Goal: Information Seeking & Learning: Learn about a topic

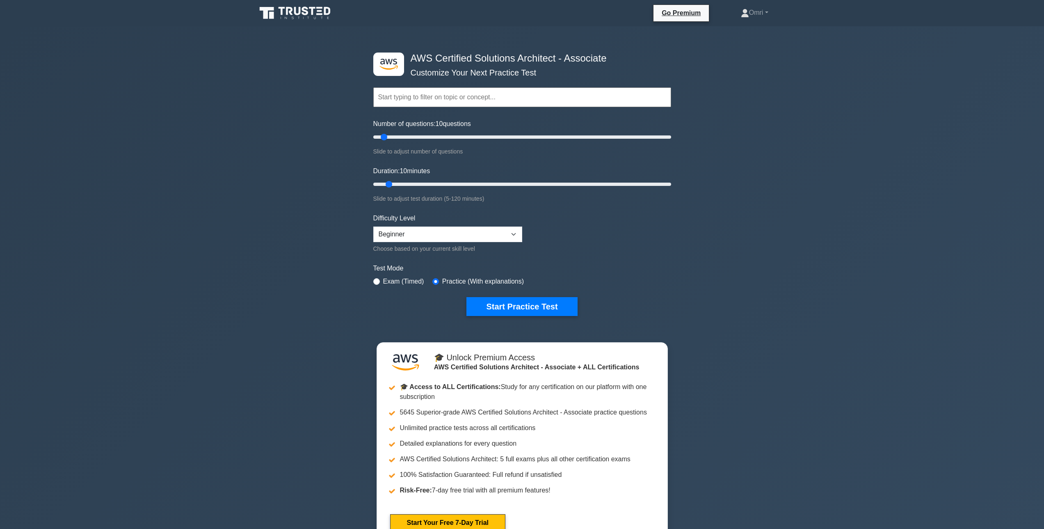
click at [307, 15] on icon at bounding box center [295, 13] width 79 height 16
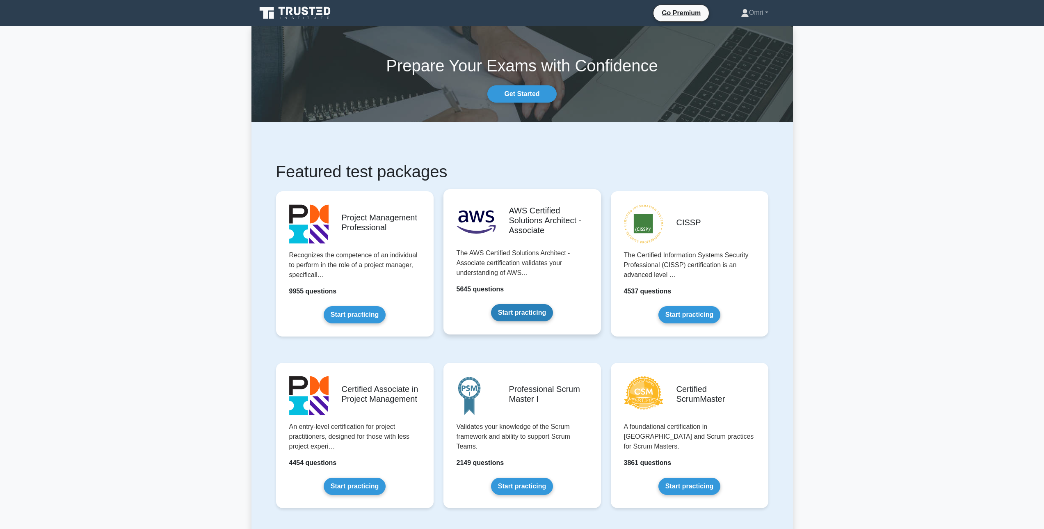
click at [503, 304] on link "Start practicing" at bounding box center [522, 312] width 62 height 17
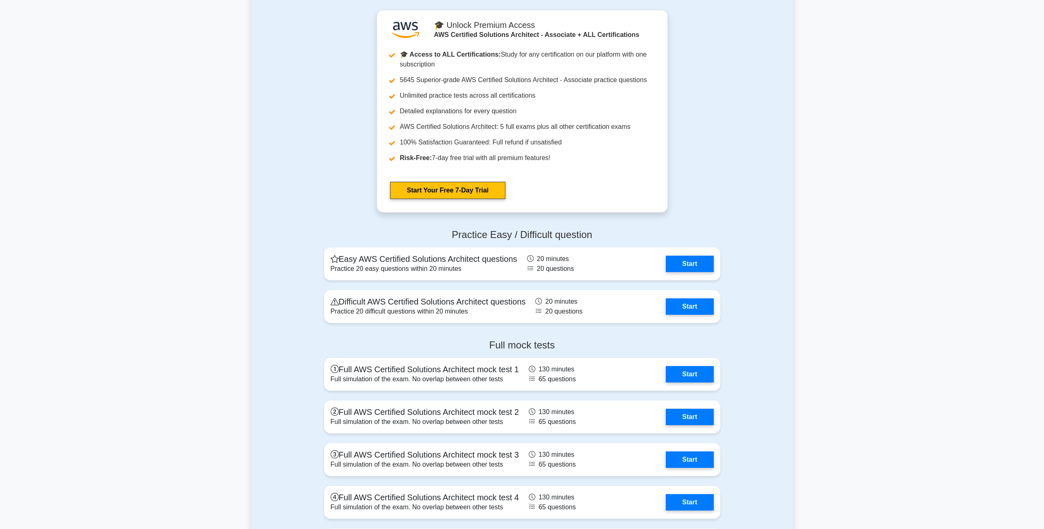
scroll to position [2011, 0]
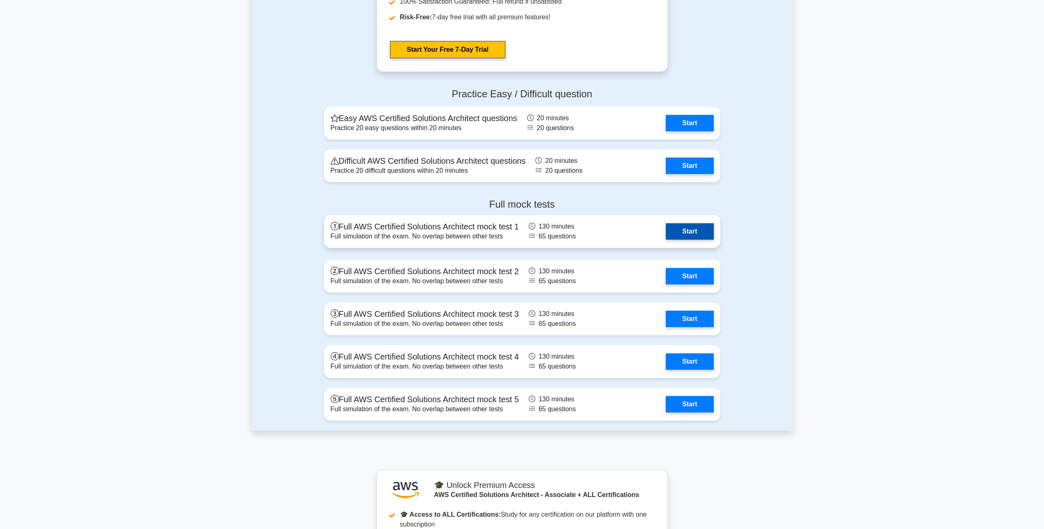
click at [698, 234] on link "Start" at bounding box center [690, 231] width 48 height 16
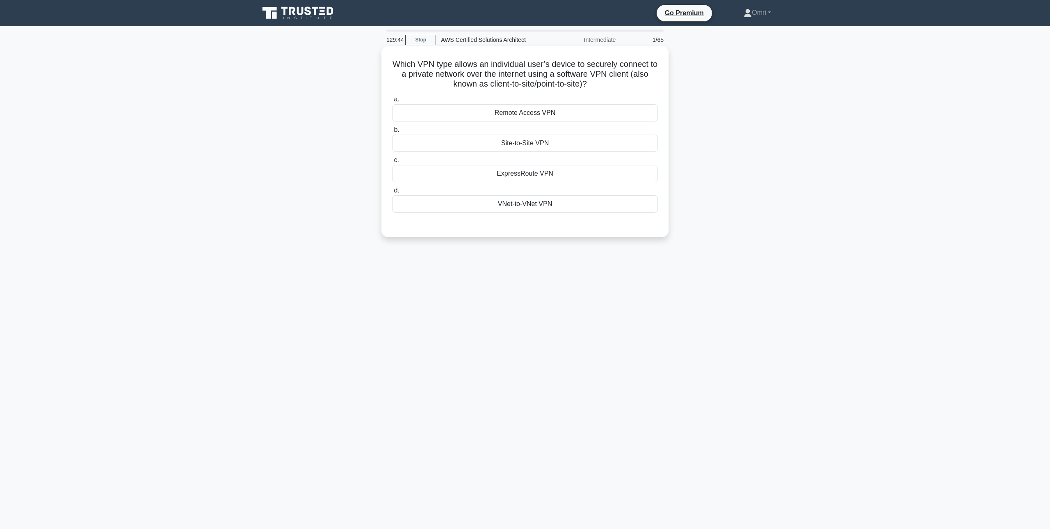
click at [519, 142] on div "Site-to-Site VPN" at bounding box center [525, 143] width 266 height 17
click at [392, 133] on input "b. Site-to-Site VPN" at bounding box center [392, 129] width 0 height 5
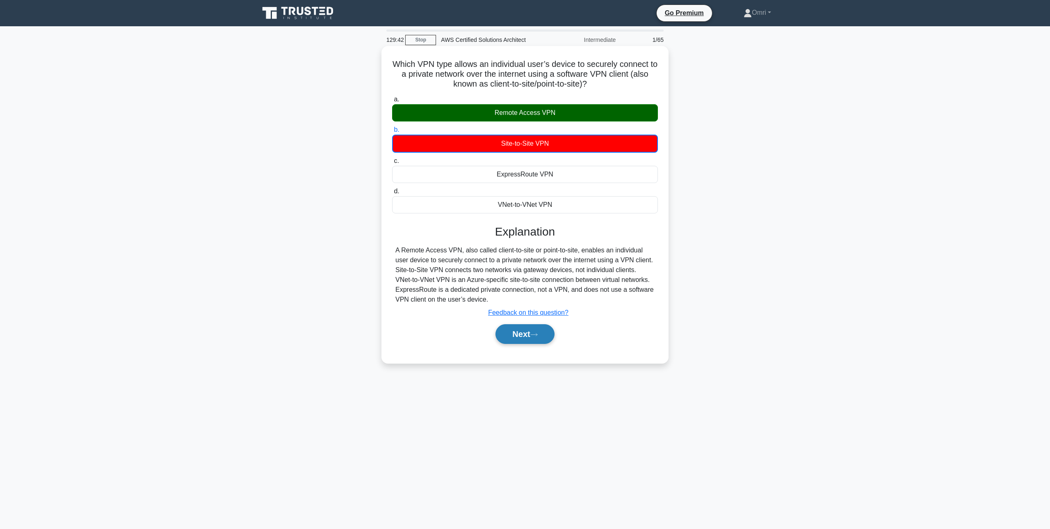
click at [525, 335] on button "Next" at bounding box center [525, 334] width 59 height 20
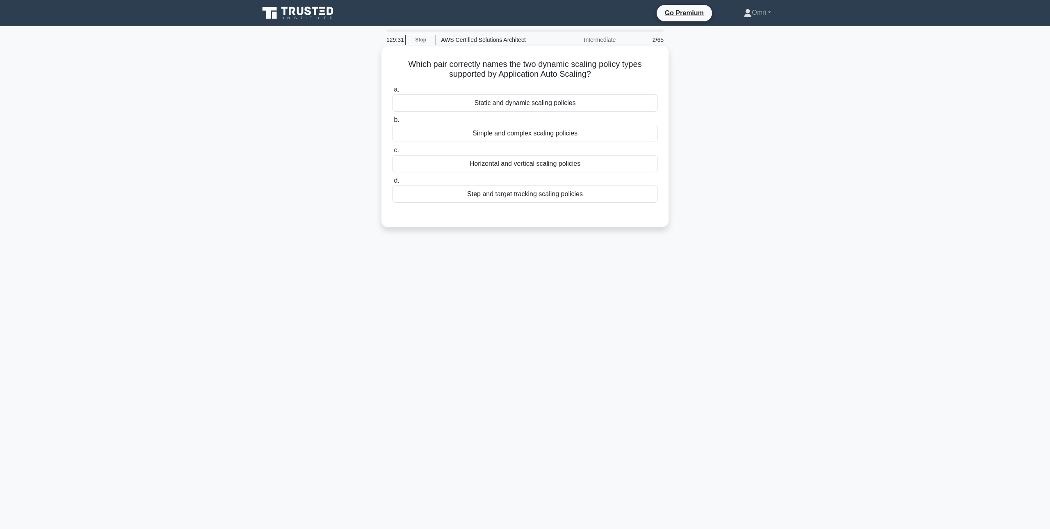
click at [542, 168] on div "Horizontal and vertical scaling policies" at bounding box center [525, 163] width 266 height 17
click at [392, 153] on input "c. Horizontal and vertical scaling policies" at bounding box center [392, 150] width 0 height 5
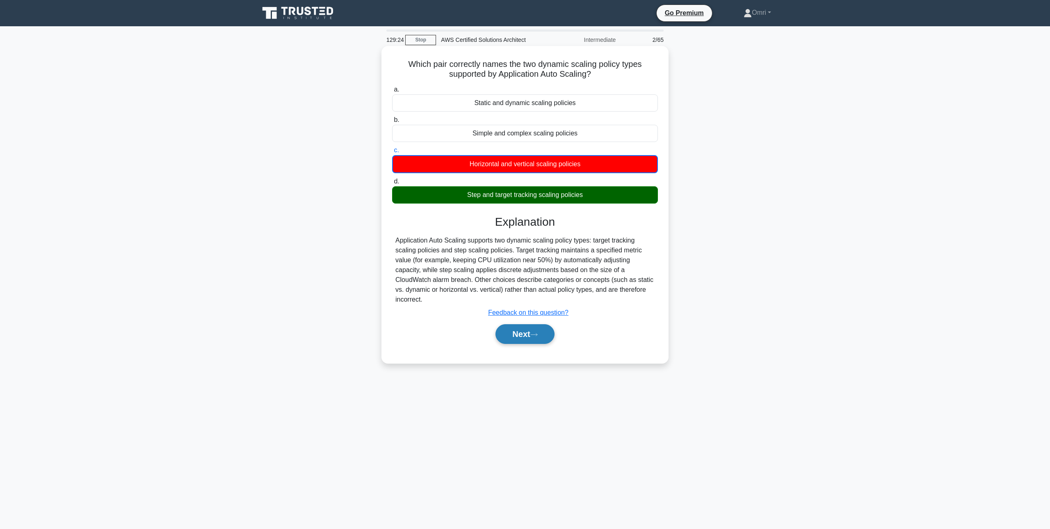
click at [538, 334] on icon at bounding box center [534, 334] width 7 height 5
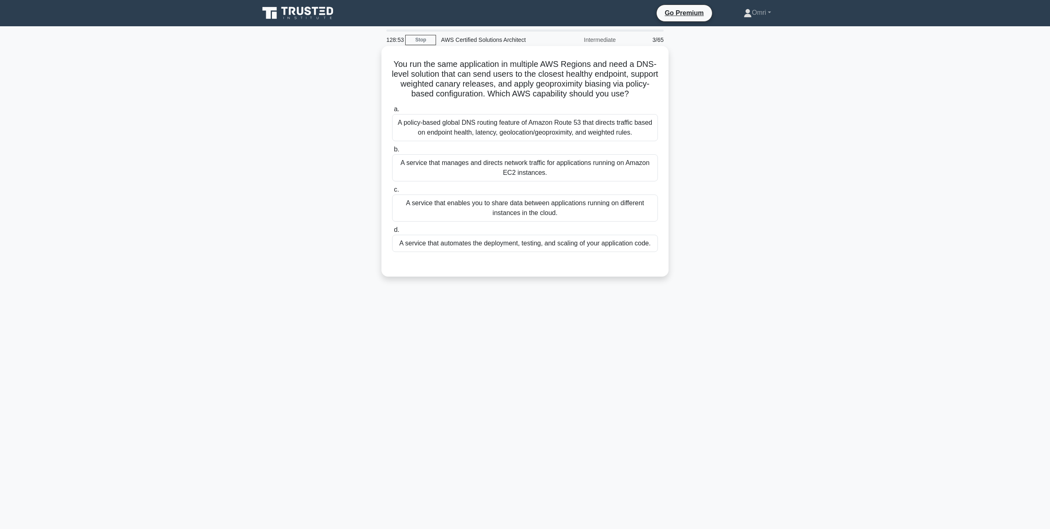
click at [600, 129] on div "A policy-based global DNS routing feature of Amazon Route 53 that directs traff…" at bounding box center [525, 127] width 266 height 27
click at [392, 112] on input "a. A policy-based global DNS routing feature of Amazon Route 53 that directs tr…" at bounding box center [392, 109] width 0 height 5
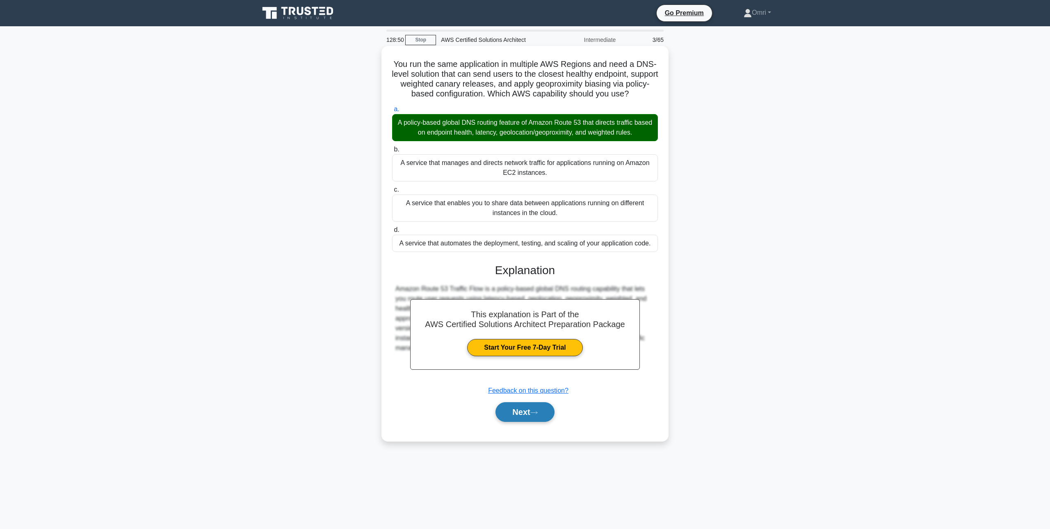
click at [531, 414] on button "Next" at bounding box center [525, 412] width 59 height 20
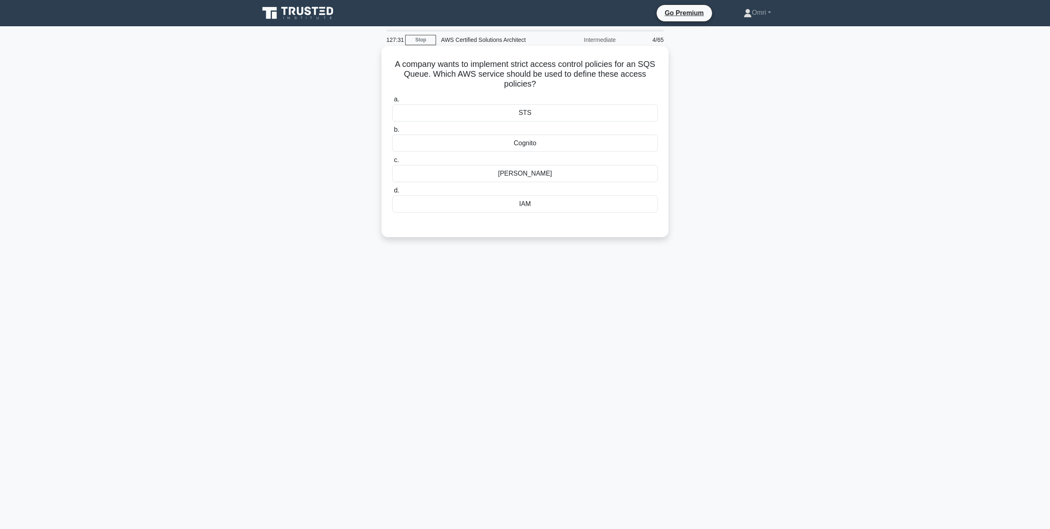
drag, startPoint x: 285, startPoint y: 241, endPoint x: 421, endPoint y: 222, distance: 137.1
click at [286, 241] on div "A company wants to implement strict access control policies for an SQS Queue. W…" at bounding box center [525, 148] width 542 height 201
click at [567, 200] on div "IAM" at bounding box center [525, 203] width 266 height 17
click at [392, 193] on input "d. IAM" at bounding box center [392, 190] width 0 height 5
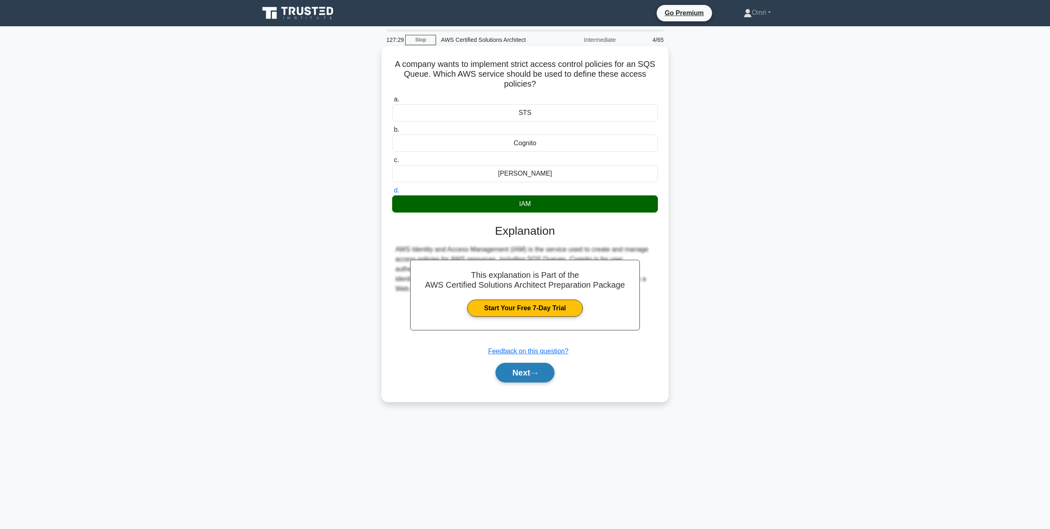
click at [519, 372] on button "Next" at bounding box center [525, 373] width 59 height 20
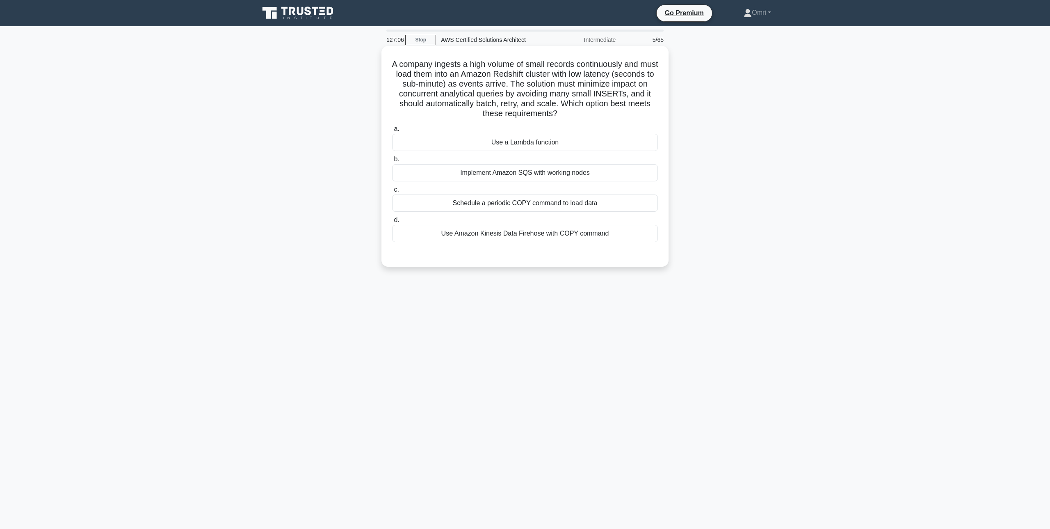
click at [589, 234] on div "Use Amazon Kinesis Data Firehose with COPY command" at bounding box center [525, 233] width 266 height 17
click at [392, 223] on input "d. Use Amazon Kinesis Data Firehose with COPY command" at bounding box center [392, 219] width 0 height 5
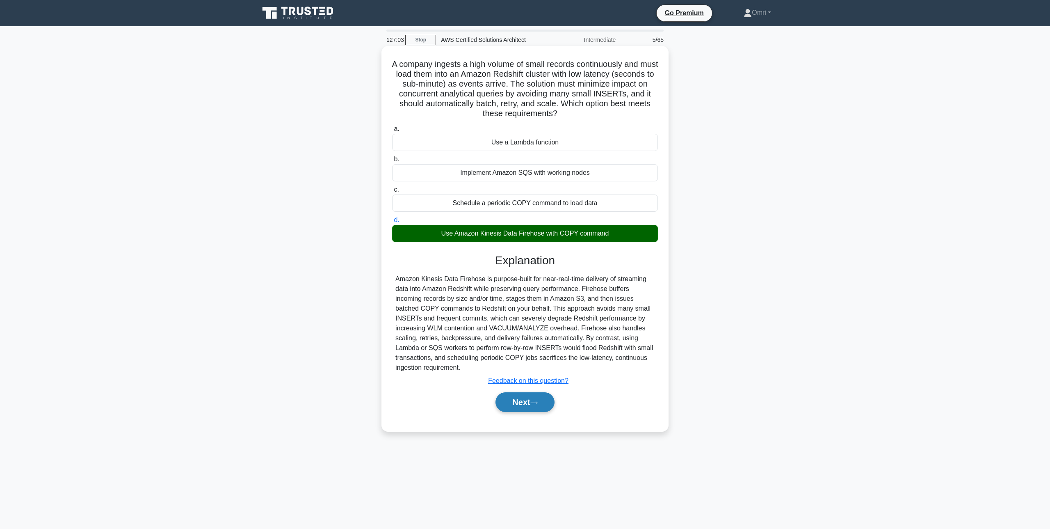
click at [533, 406] on button "Next" at bounding box center [525, 402] width 59 height 20
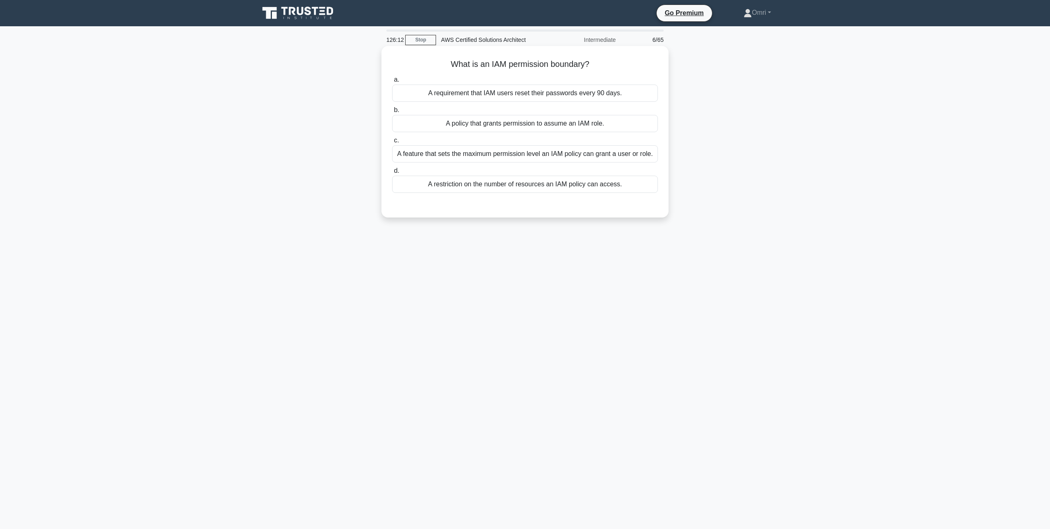
click at [477, 156] on div "A feature that sets the maximum permission level an IAM policy can grant a user…" at bounding box center [525, 153] width 266 height 17
click at [392, 143] on input "c. A feature that sets the maximum permission level an IAM policy can grant a u…" at bounding box center [392, 140] width 0 height 5
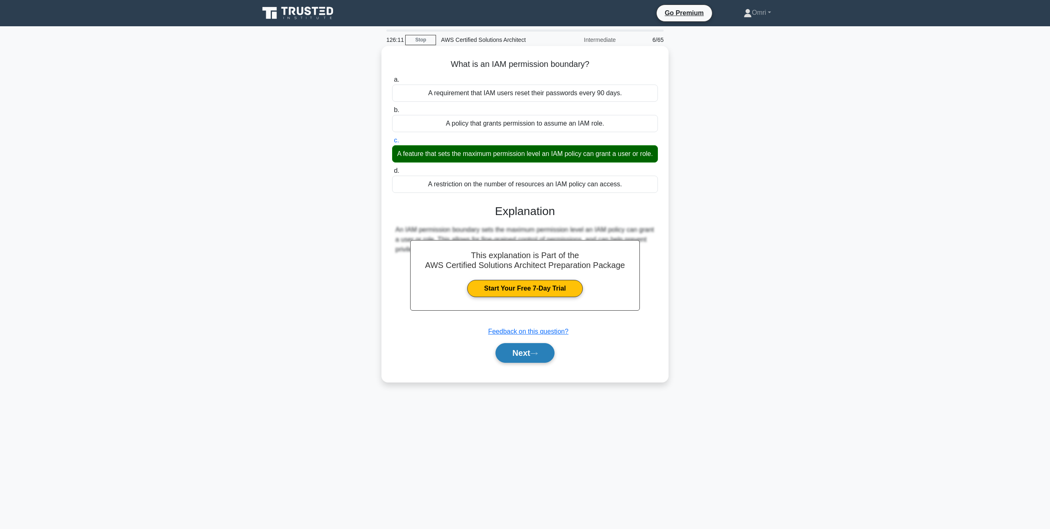
click at [533, 362] on button "Next" at bounding box center [525, 353] width 59 height 20
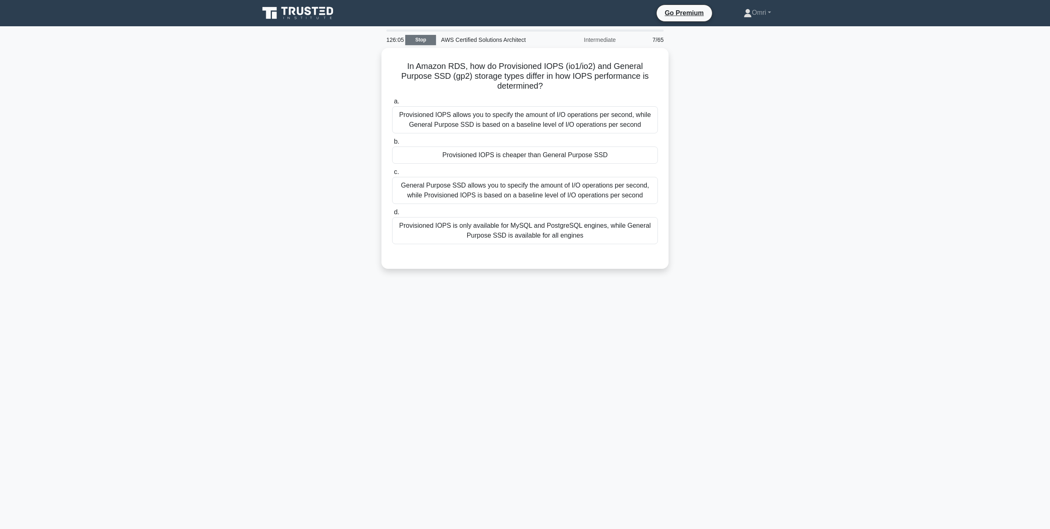
click at [414, 43] on link "Stop" at bounding box center [420, 40] width 31 height 10
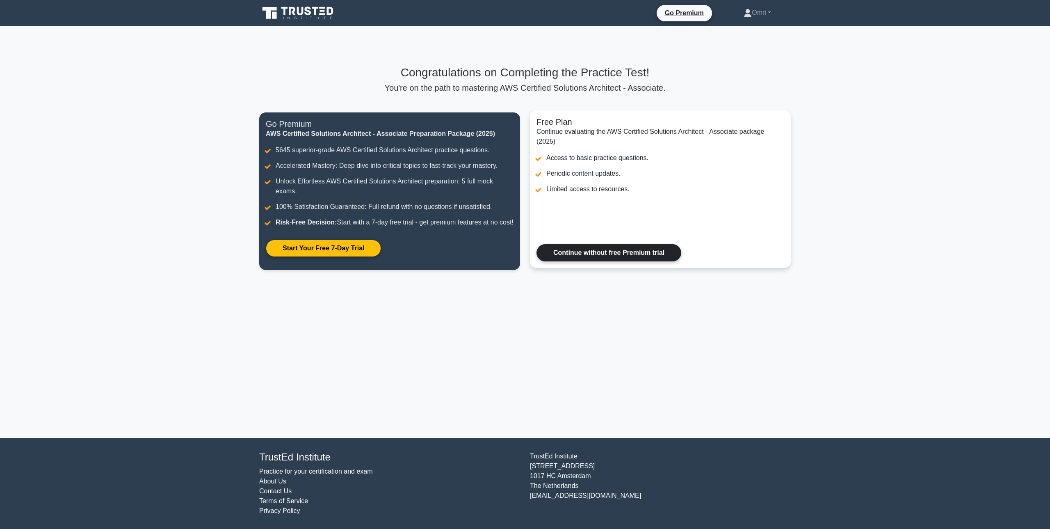
click at [596, 261] on link "Continue without free Premium trial" at bounding box center [609, 252] width 145 height 17
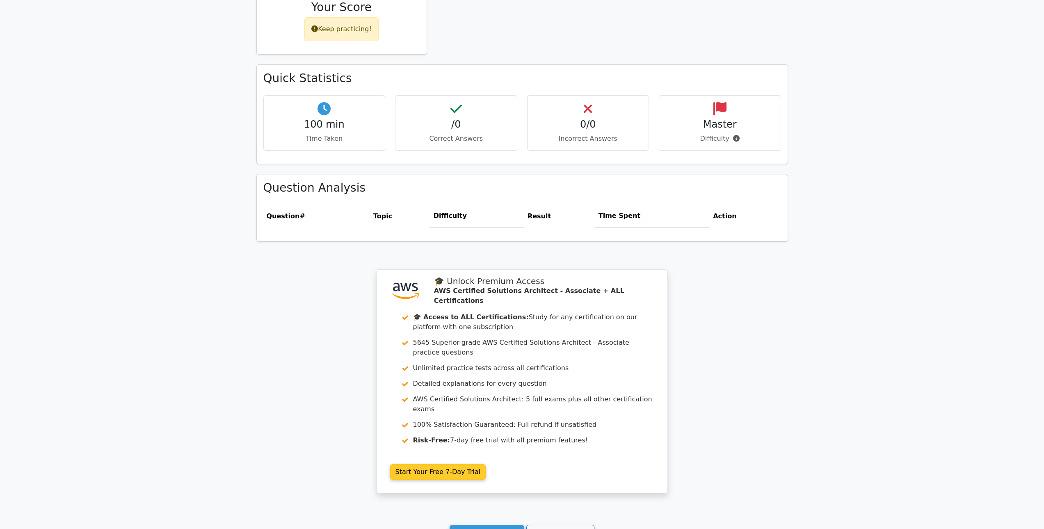
scroll to position [530, 0]
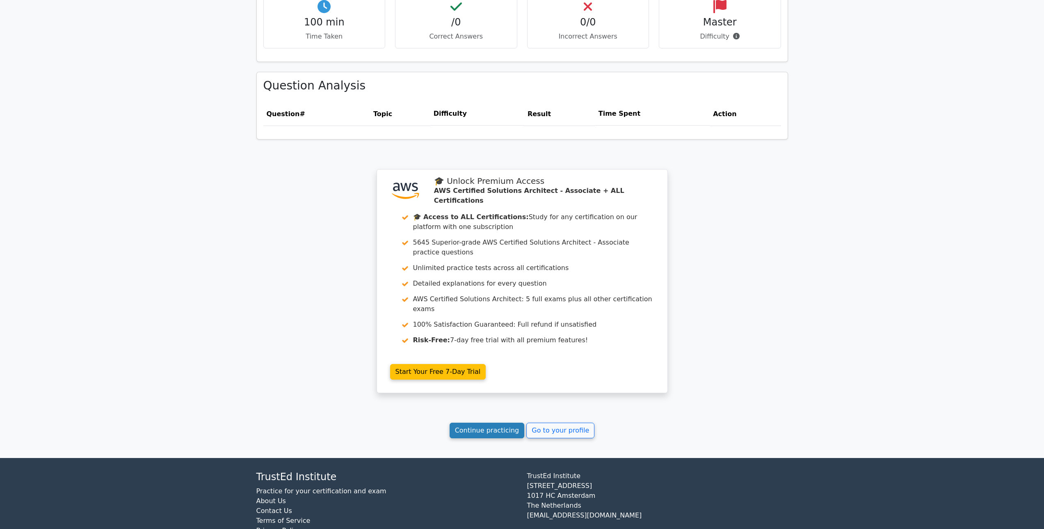
click at [522, 423] on link "Continue practicing" at bounding box center [487, 431] width 75 height 16
click at [513, 423] on link "Continue practicing" at bounding box center [487, 431] width 75 height 16
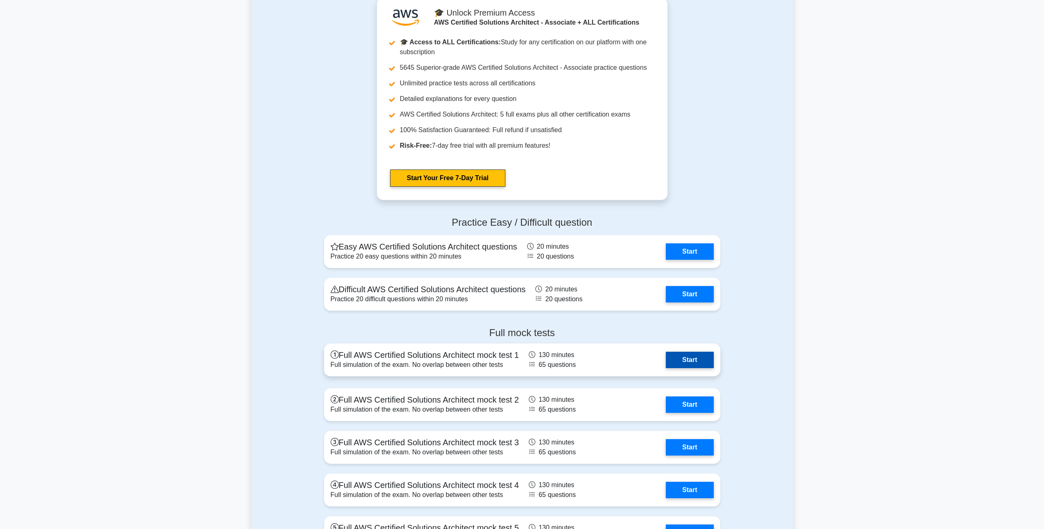
scroll to position [1908, 0]
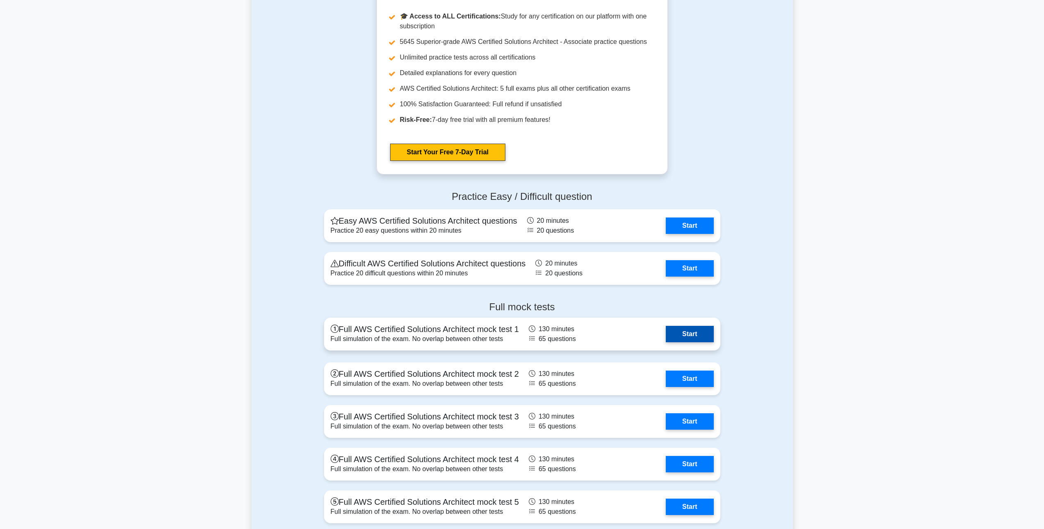
click at [678, 336] on link "Start" at bounding box center [690, 334] width 48 height 16
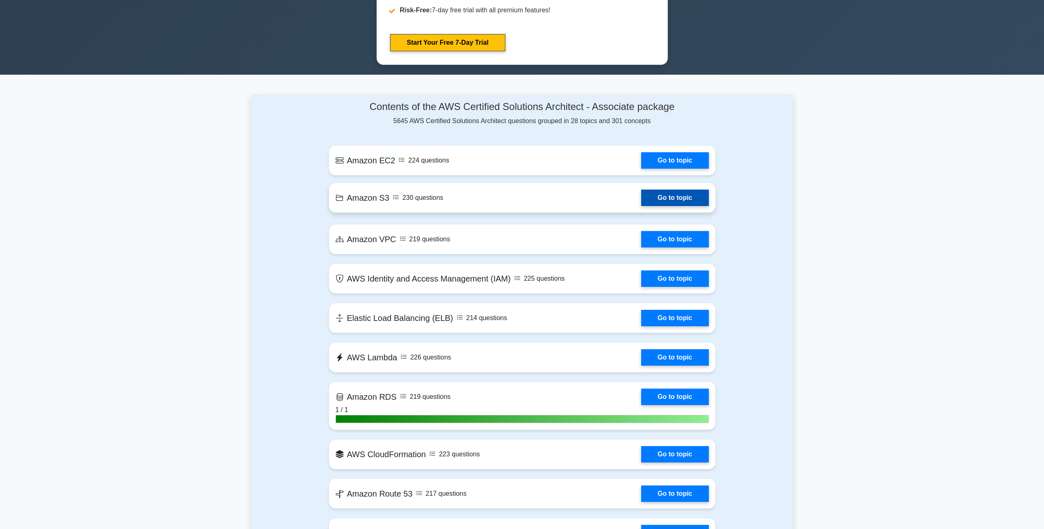
scroll to position [472, 0]
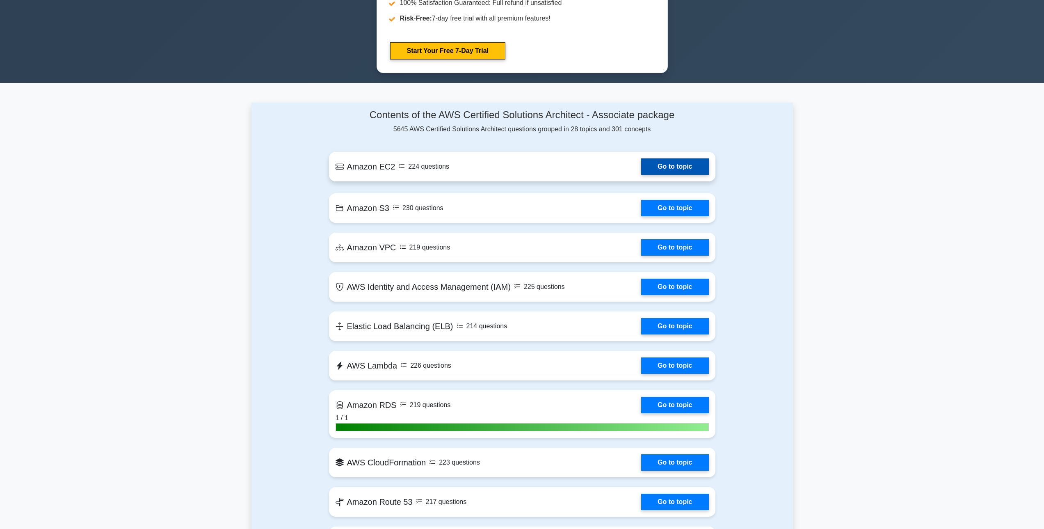
click at [663, 166] on link "Go to topic" at bounding box center [674, 166] width 67 height 16
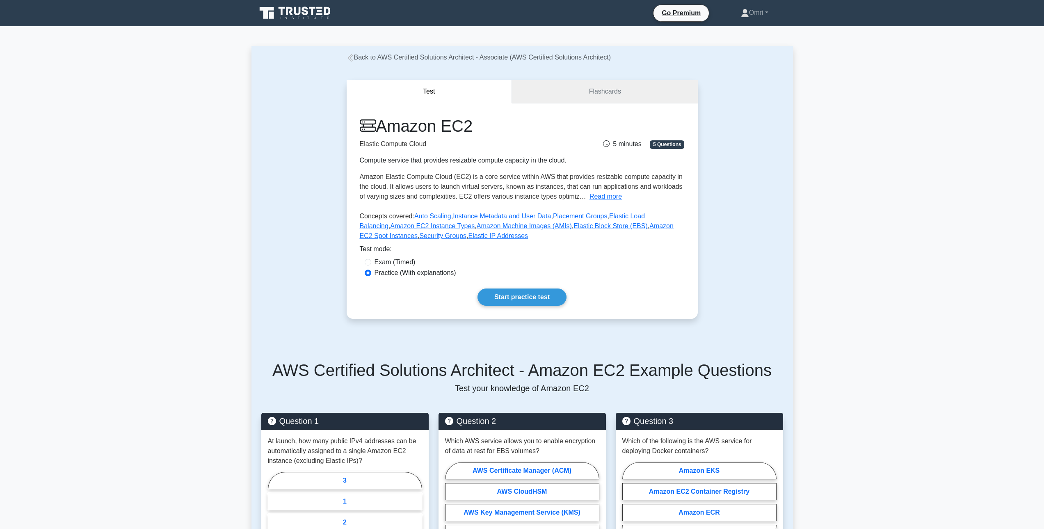
click at [581, 88] on link "Flashcards" at bounding box center [604, 91] width 185 height 23
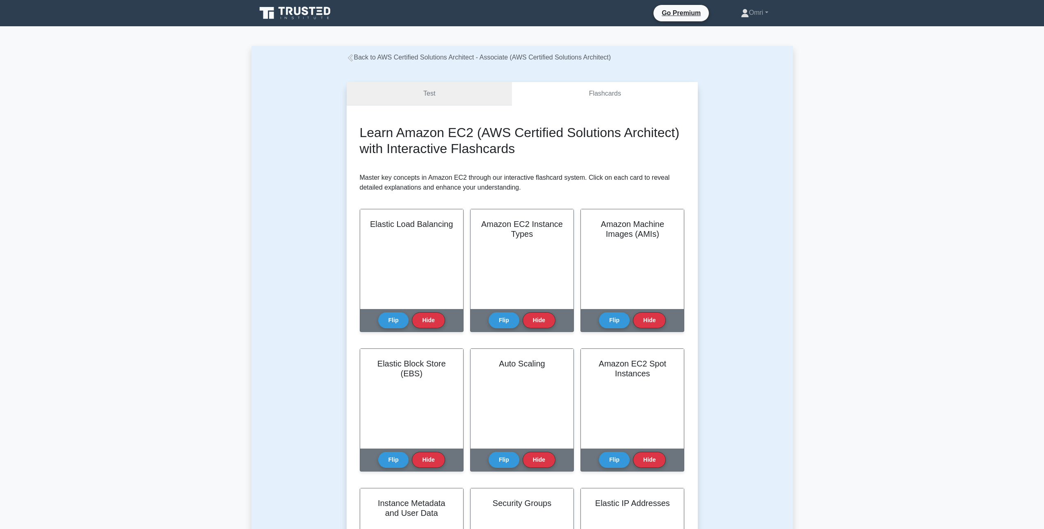
click at [470, 88] on link "Test" at bounding box center [430, 93] width 166 height 23
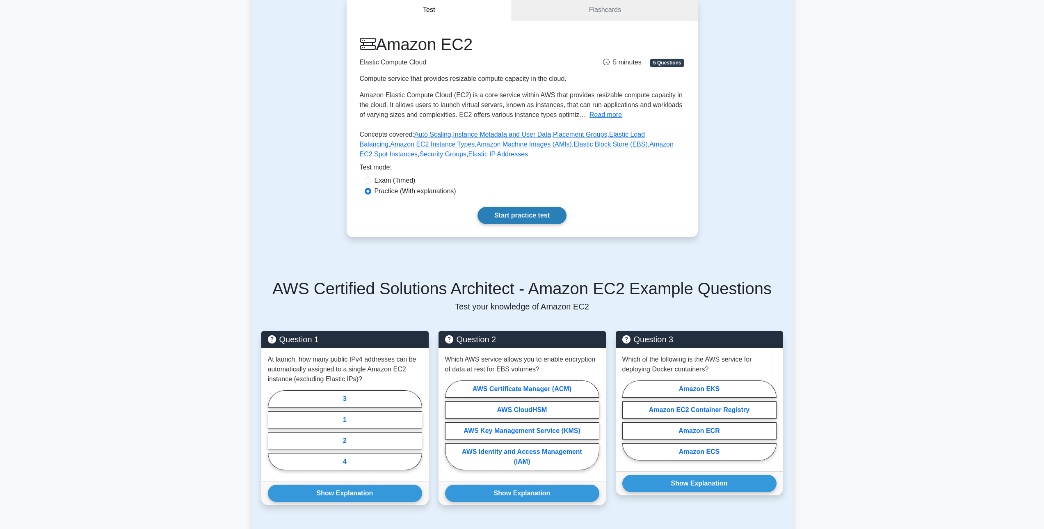
scroll to position [82, 0]
click at [538, 215] on link "Start practice test" at bounding box center [522, 214] width 89 height 17
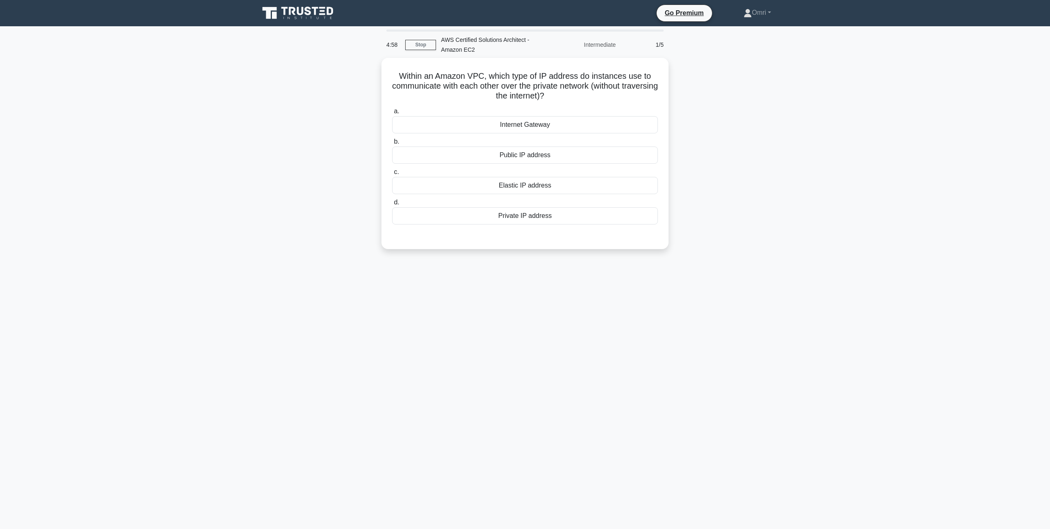
click at [305, 17] on icon at bounding box center [298, 13] width 79 height 16
